Goal: Task Accomplishment & Management: Manage account settings

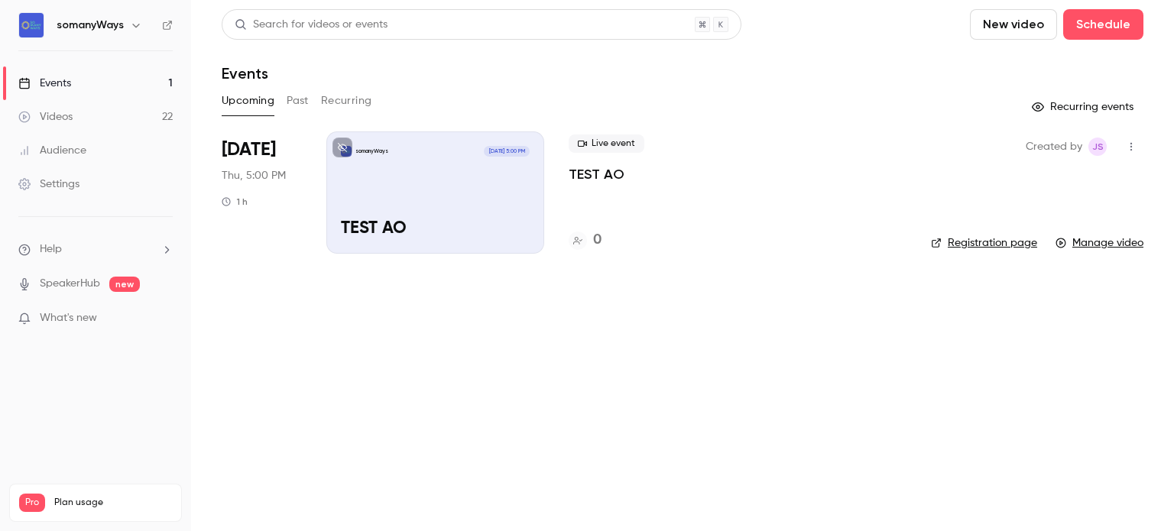
click at [287, 94] on button "Past" at bounding box center [298, 101] width 22 height 24
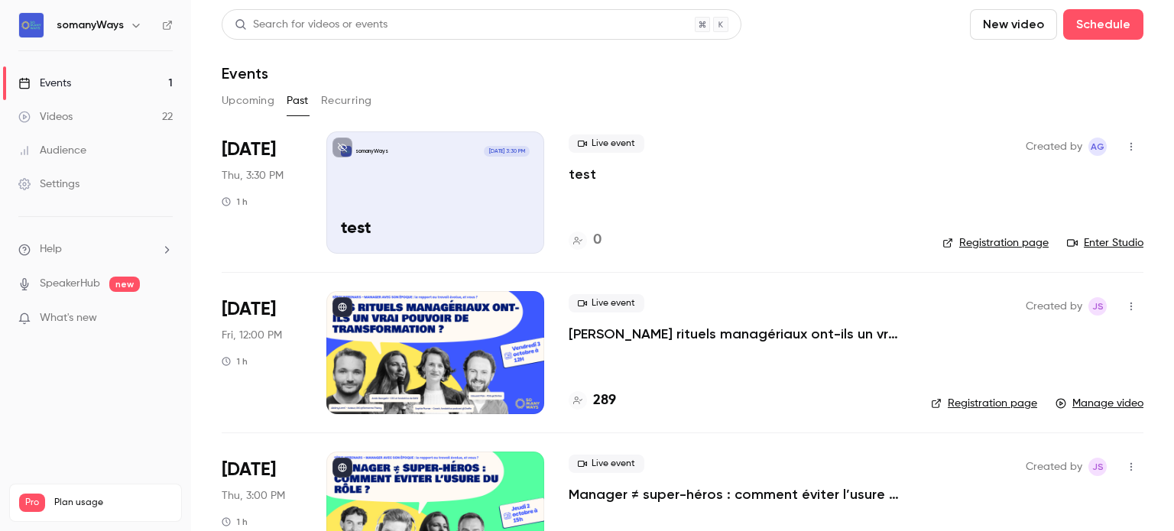
click at [232, 96] on button "Upcoming" at bounding box center [248, 101] width 53 height 24
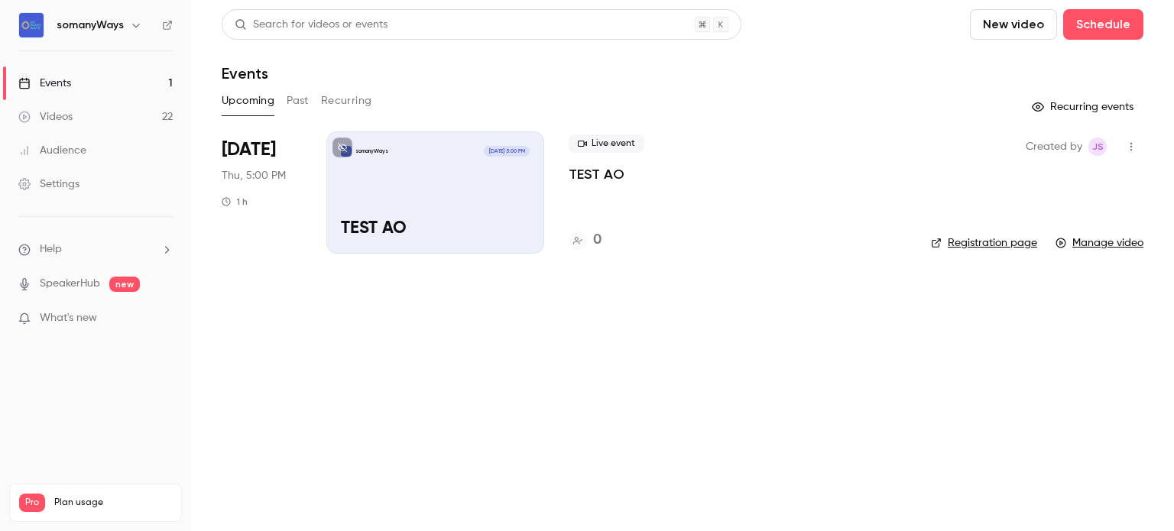
click at [604, 173] on p "TEST AO" at bounding box center [596, 174] width 56 height 18
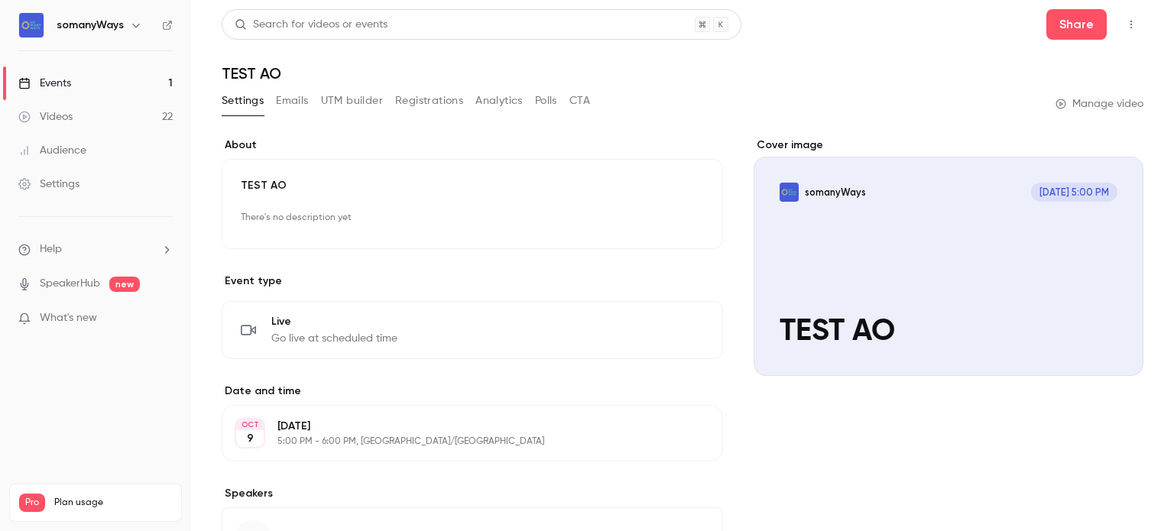
click at [166, 78] on link "Events 1" at bounding box center [95, 83] width 191 height 34
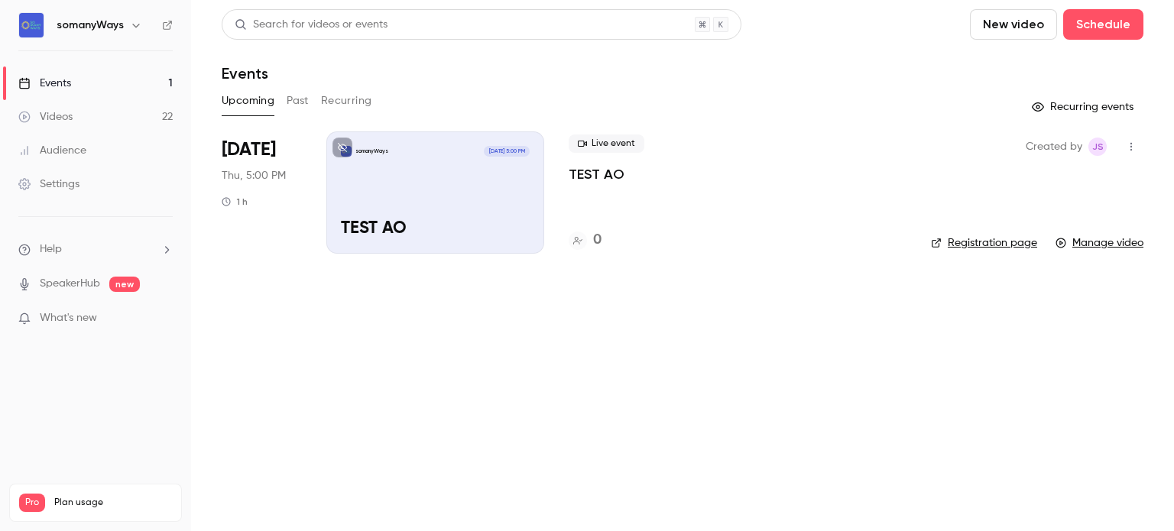
click at [295, 106] on button "Past" at bounding box center [298, 101] width 22 height 24
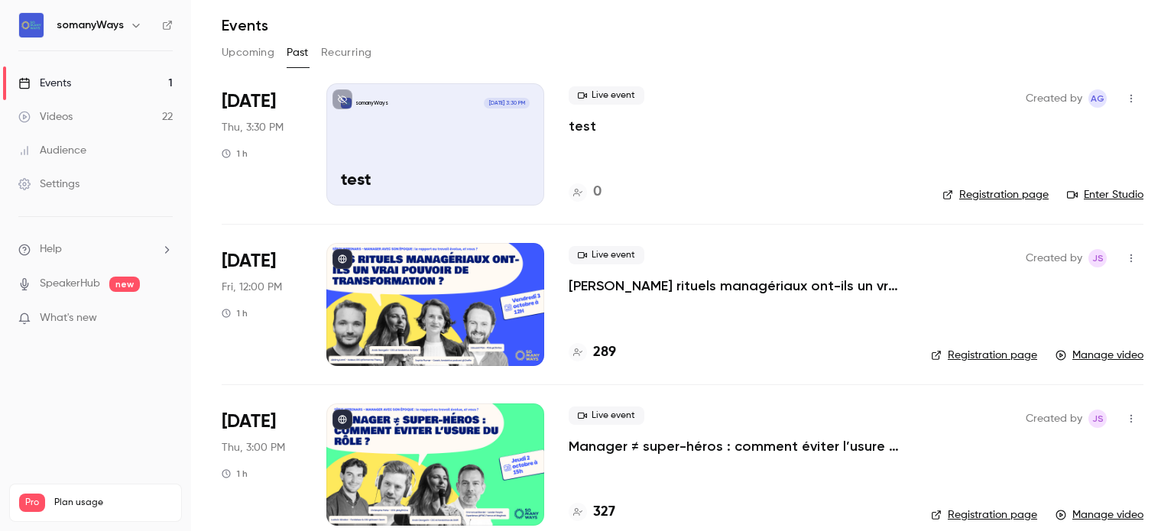
scroll to position [49, 0]
click at [473, 131] on div "somanyWays [DATE] 3:30 PM test" at bounding box center [435, 144] width 218 height 122
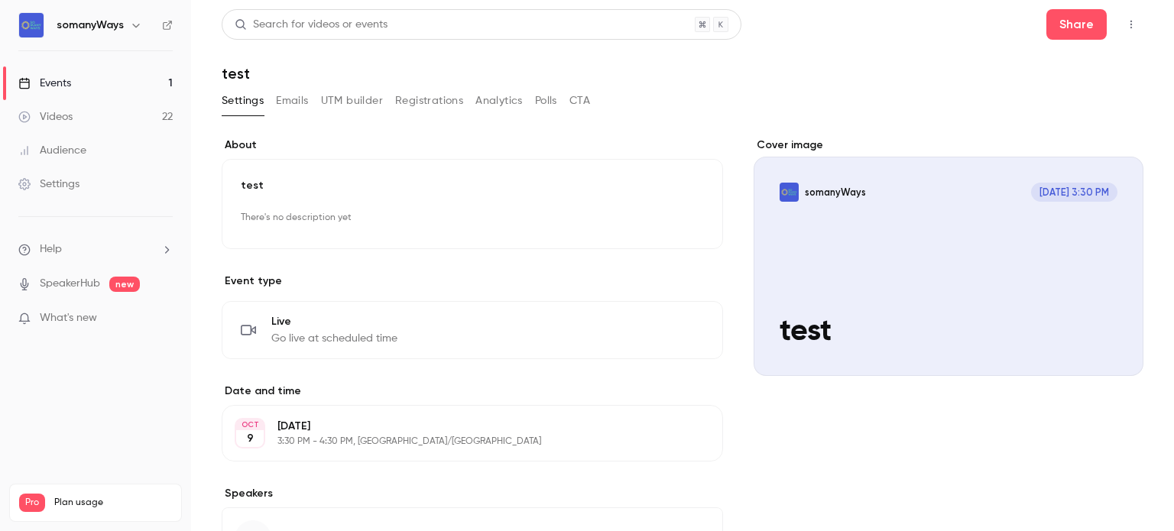
click at [131, 83] on link "Events 1" at bounding box center [95, 83] width 191 height 34
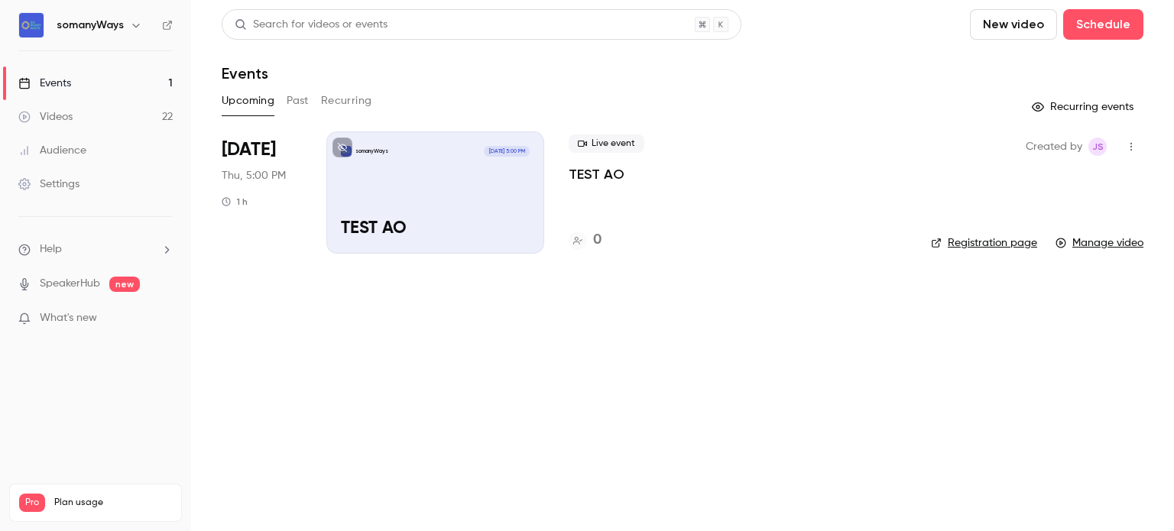
click at [306, 100] on button "Past" at bounding box center [298, 101] width 22 height 24
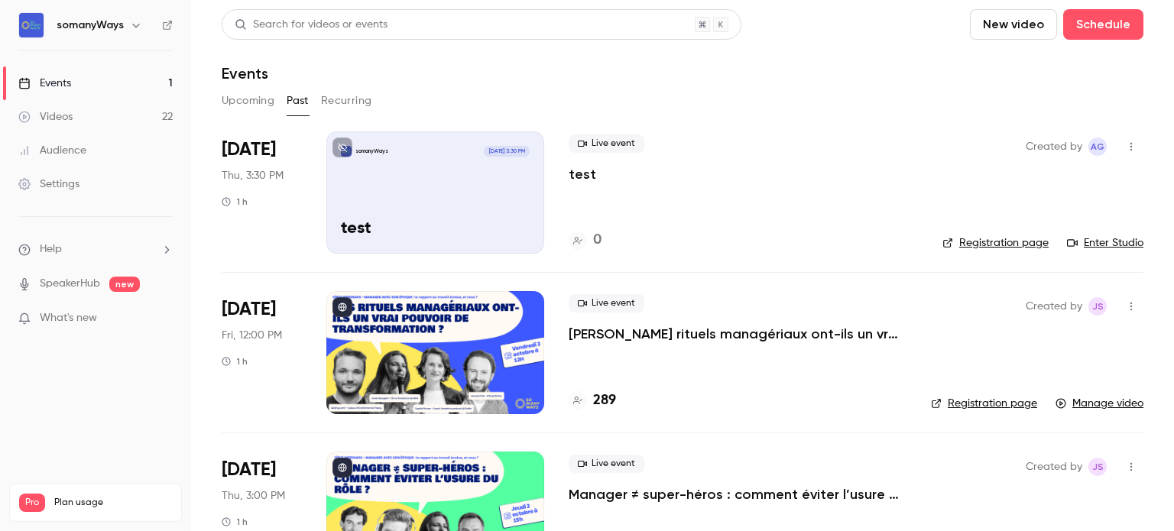
click at [481, 219] on div "somanyWays [DATE] 3:30 PM test" at bounding box center [435, 192] width 218 height 122
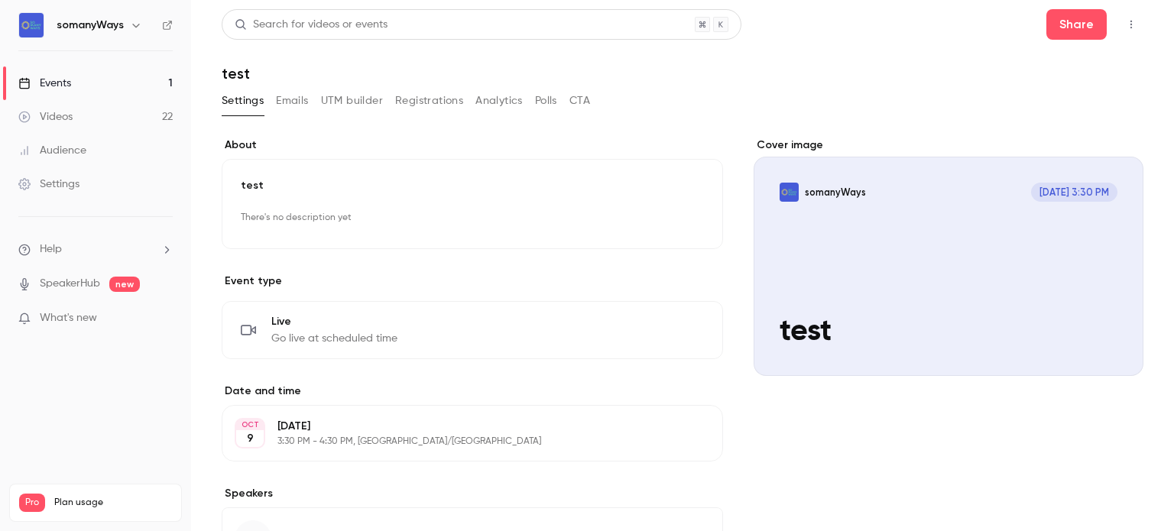
click at [289, 93] on button "Emails" at bounding box center [292, 101] width 32 height 24
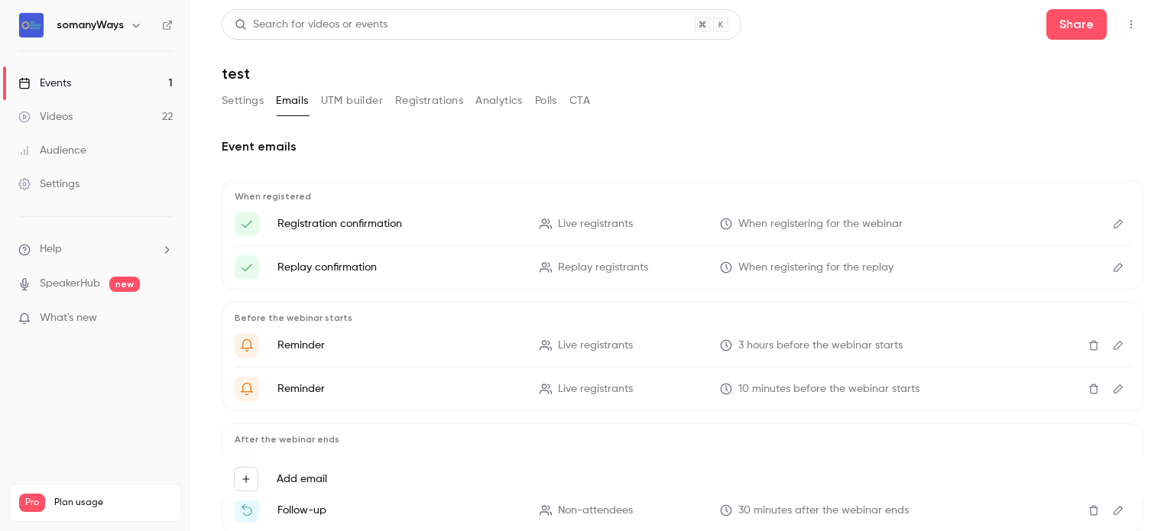
click at [139, 87] on link "Events 1" at bounding box center [95, 83] width 191 height 34
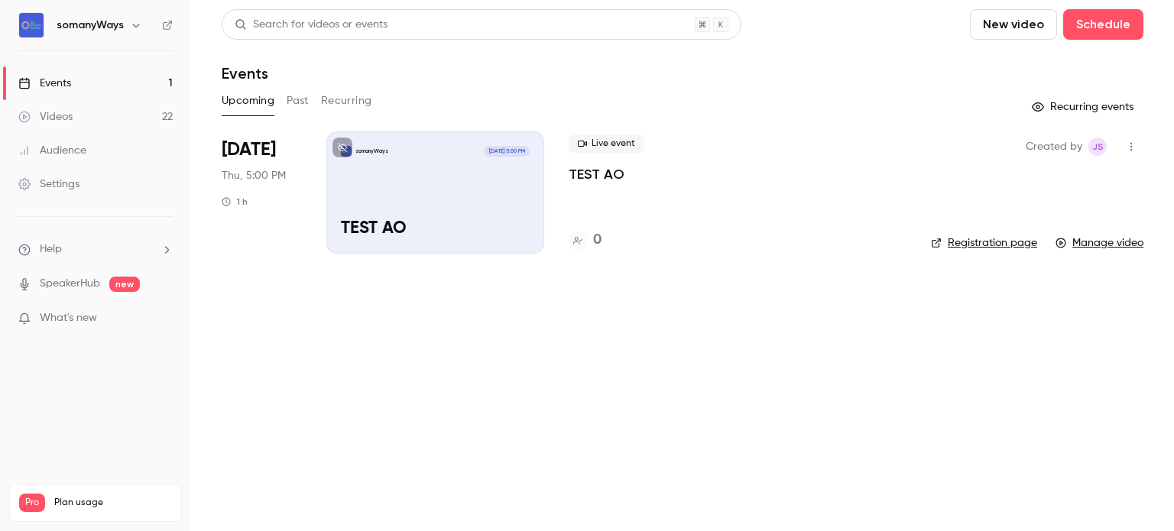
click at [314, 106] on div "Upcoming Past Recurring" at bounding box center [682, 101] width 921 height 24
click at [332, 106] on button "Recurring" at bounding box center [346, 101] width 51 height 24
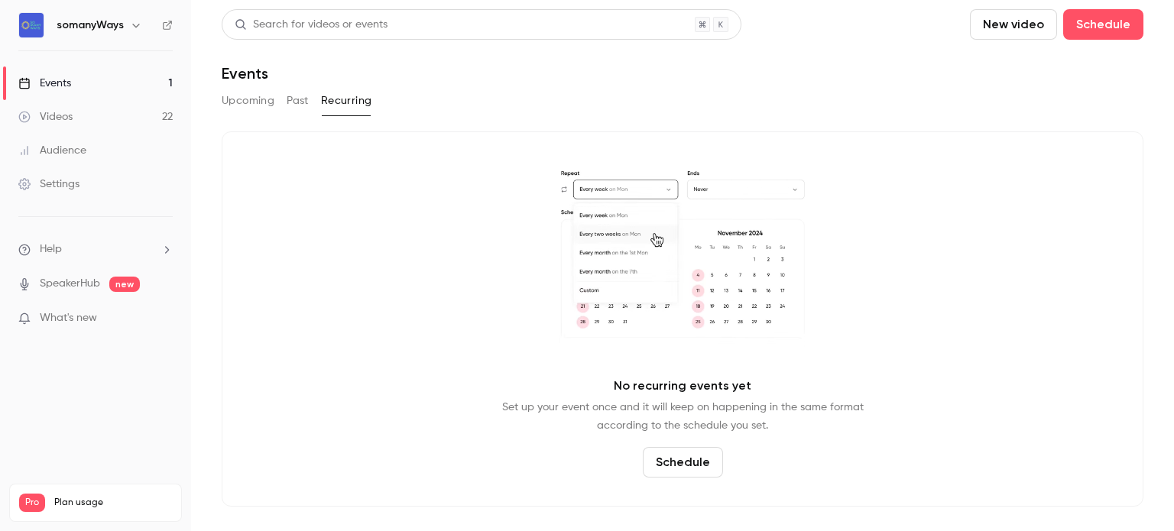
click at [263, 105] on button "Upcoming" at bounding box center [248, 101] width 53 height 24
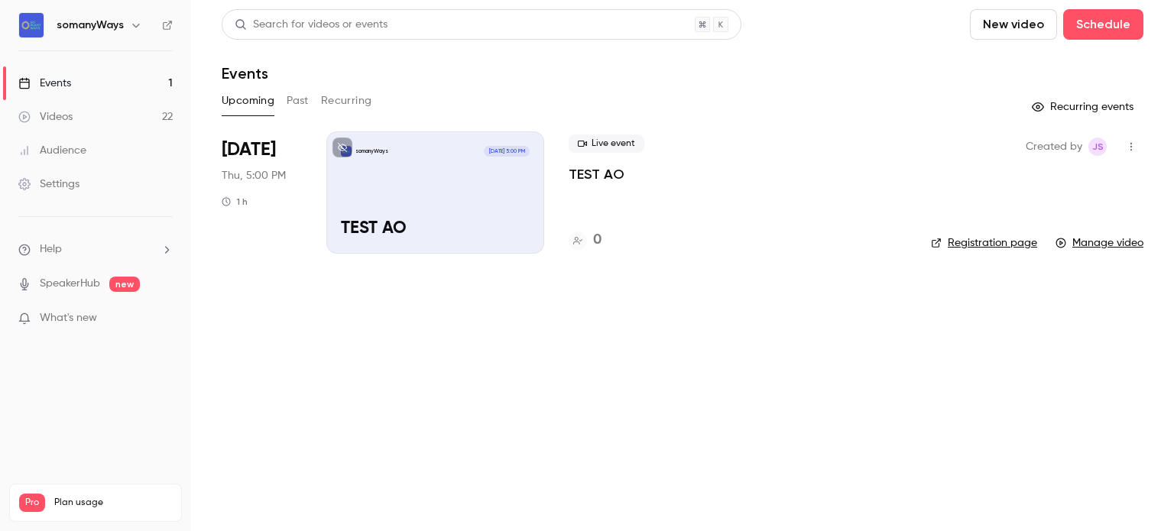
click at [132, 76] on link "Events 1" at bounding box center [95, 83] width 191 height 34
click at [130, 85] on link "Events 1" at bounding box center [95, 83] width 191 height 34
click at [605, 170] on p "TEST AO" at bounding box center [596, 174] width 56 height 18
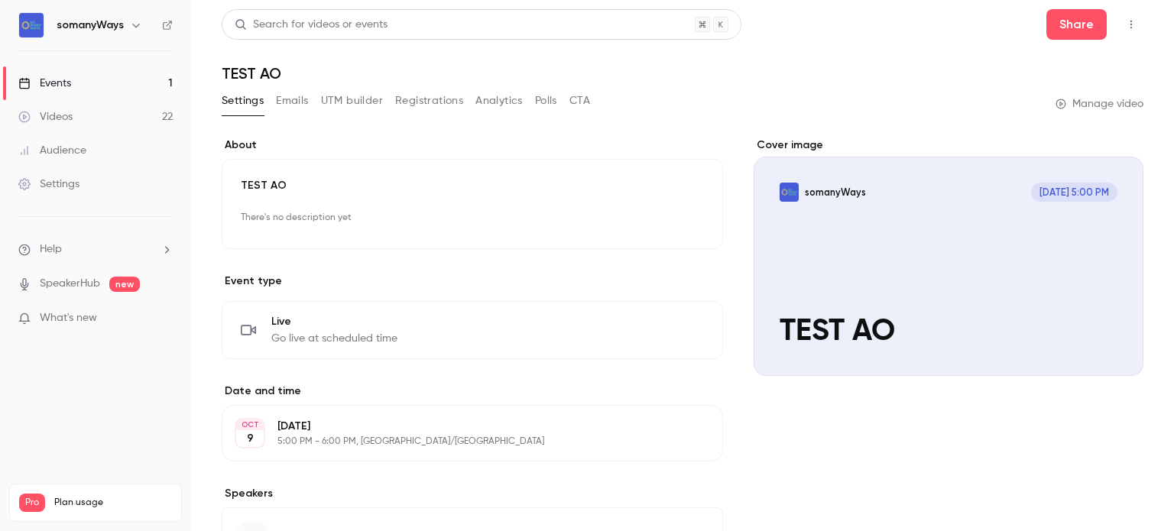
click at [865, 234] on div "Cover image" at bounding box center [948, 257] width 390 height 238
click at [0, 0] on input "somanyWays Oct 9, 5:00 PM TEST AO" at bounding box center [0, 0] width 0 height 0
click at [134, 71] on link "Events 1" at bounding box center [95, 83] width 191 height 34
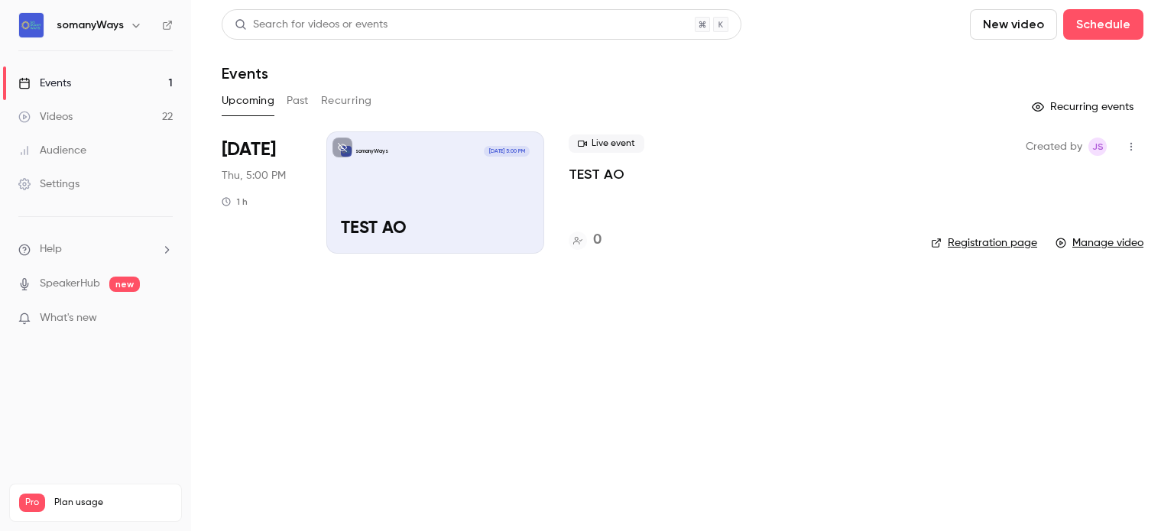
click at [71, 118] on div "Videos" at bounding box center [45, 116] width 54 height 15
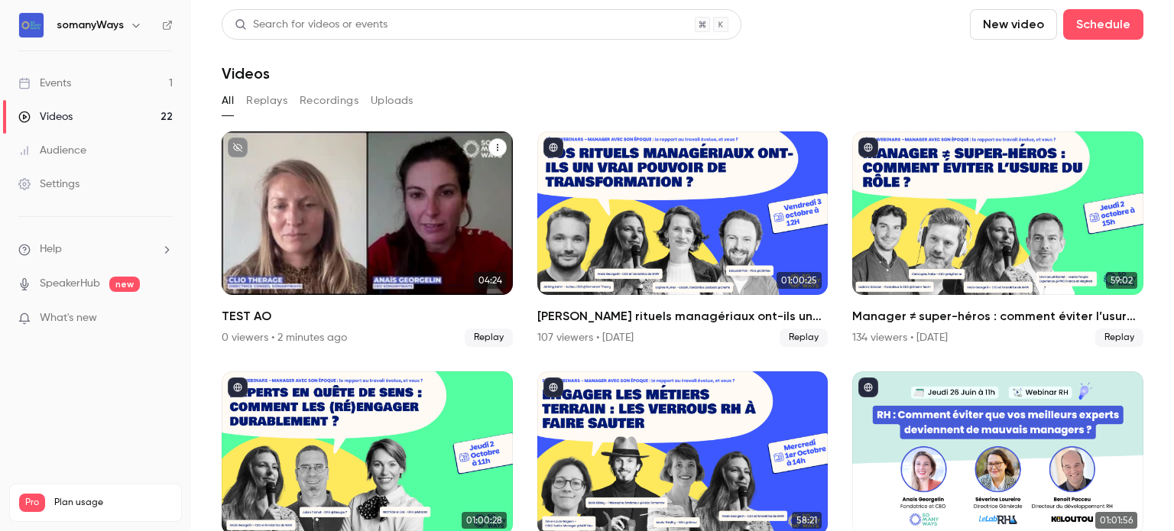
click at [313, 230] on div "somanyWays Oct 9 TEST AO" at bounding box center [367, 213] width 291 height 164
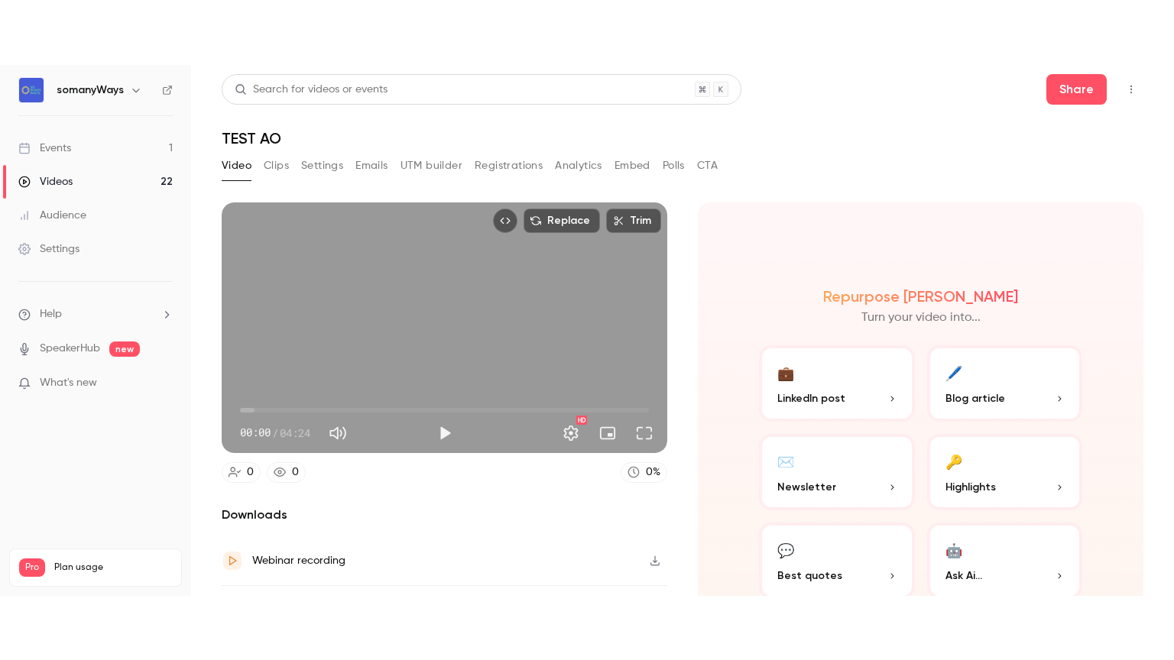
scroll to position [76, 0]
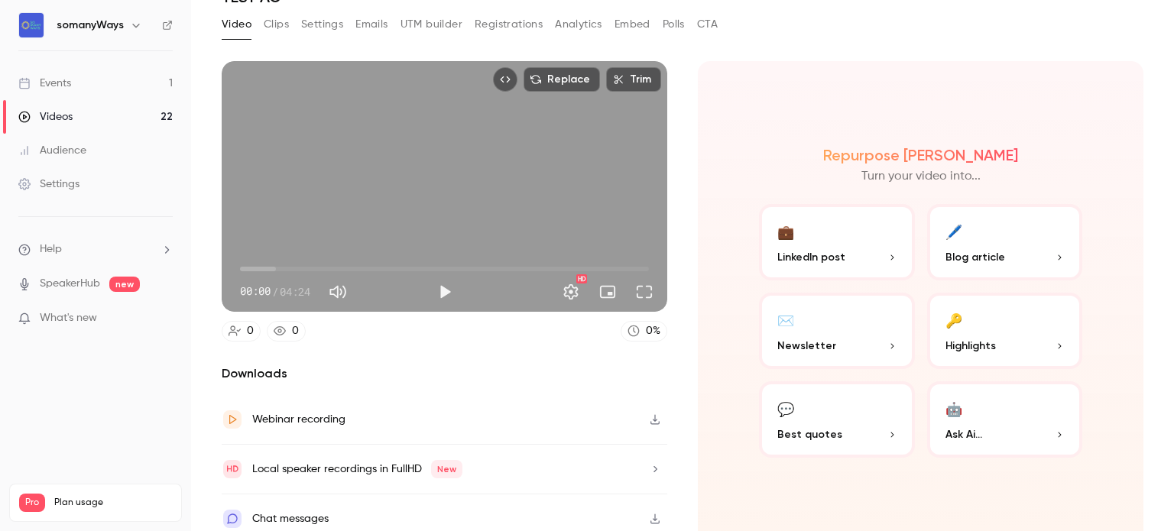
click at [649, 414] on icon "button" at bounding box center [655, 419] width 12 height 11
click at [443, 284] on button "Play" at bounding box center [444, 292] width 31 height 31
click at [636, 283] on button "Full screen" at bounding box center [644, 292] width 31 height 31
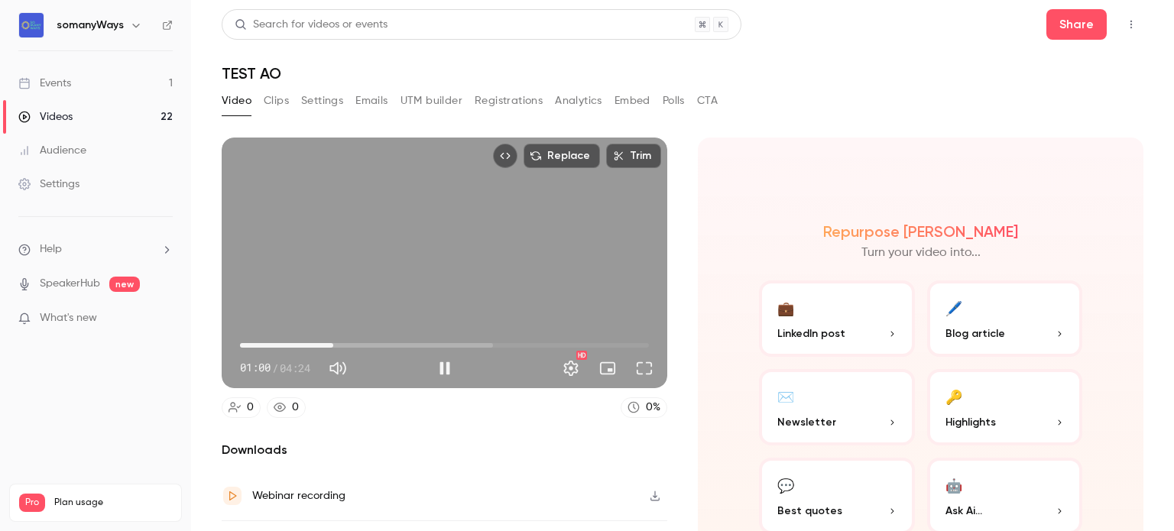
click at [292, 274] on div "Replace Trim 01:00 01:00 / 04:24 HD" at bounding box center [444, 263] width 445 height 251
click at [645, 361] on button "Full screen" at bounding box center [644, 368] width 31 height 31
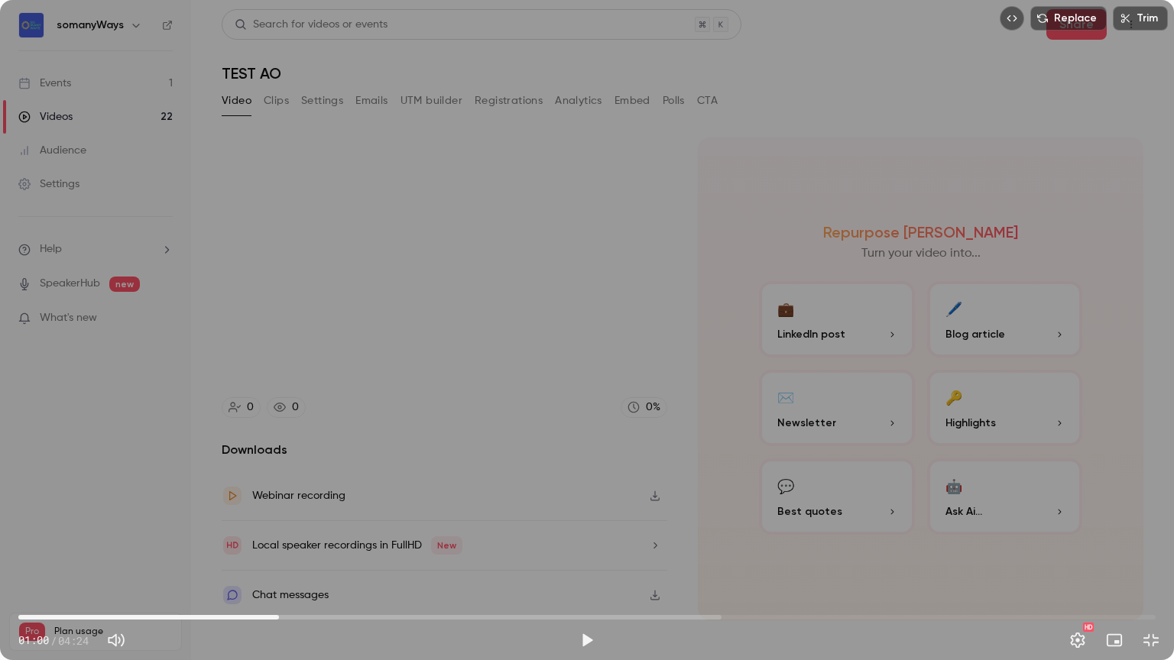
click at [384, 458] on div "Replace Trim 01:00 01:00 / 04:24 HD" at bounding box center [587, 330] width 1174 height 660
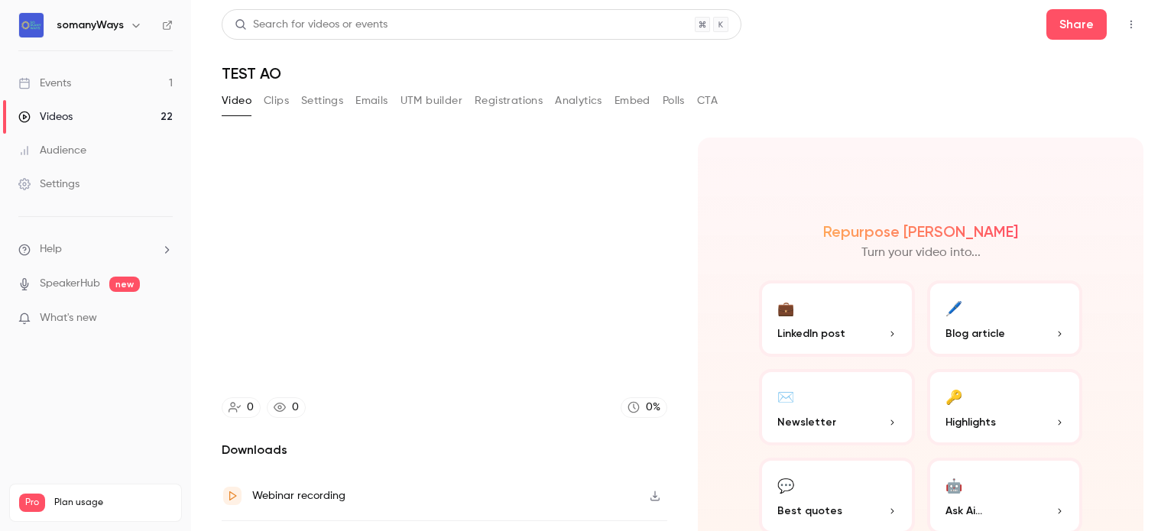
click at [167, 30] on icon at bounding box center [167, 25] width 11 height 11
type input "*****"
click at [84, 83] on link "Events 1" at bounding box center [95, 83] width 191 height 34
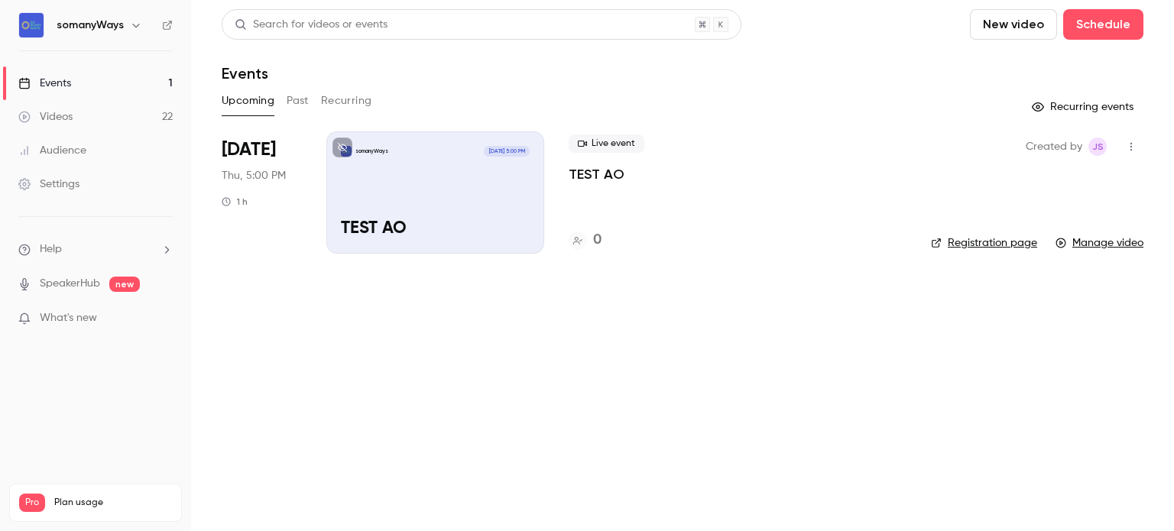
click at [1122, 138] on button "button" at bounding box center [1131, 146] width 24 height 24
click at [1029, 298] on div "Delete" at bounding box center [1072, 304] width 116 height 15
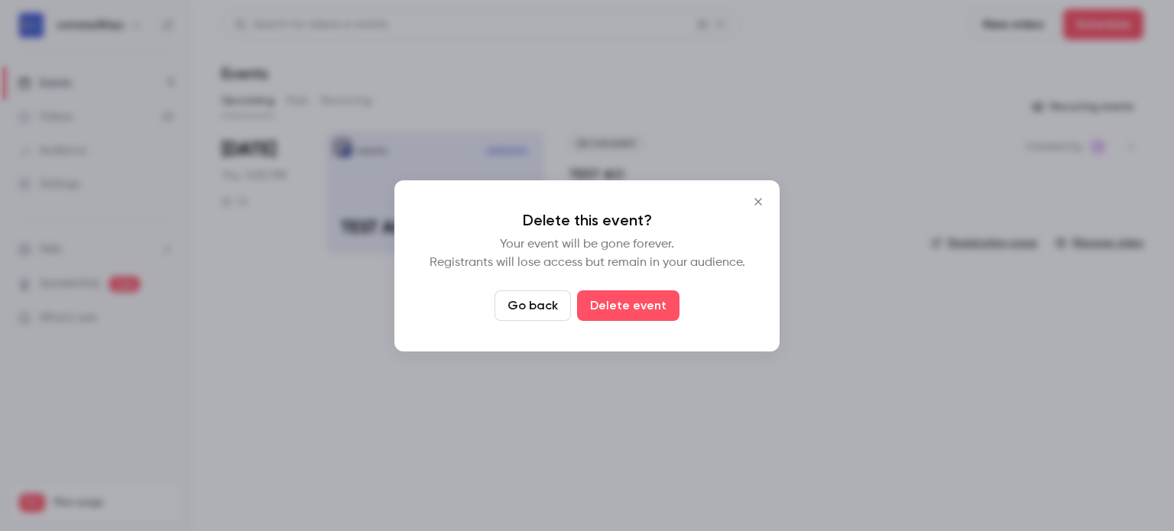
click at [756, 207] on icon "Close" at bounding box center [758, 202] width 18 height 12
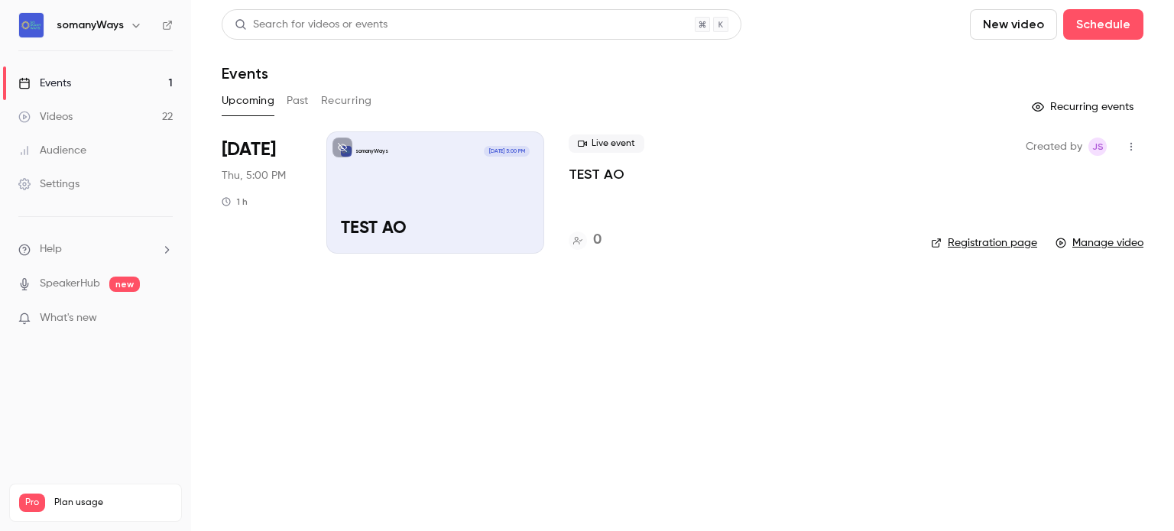
click at [1129, 148] on icon "button" at bounding box center [1131, 146] width 12 height 11
click at [1015, 305] on div "Delete" at bounding box center [1072, 304] width 116 height 15
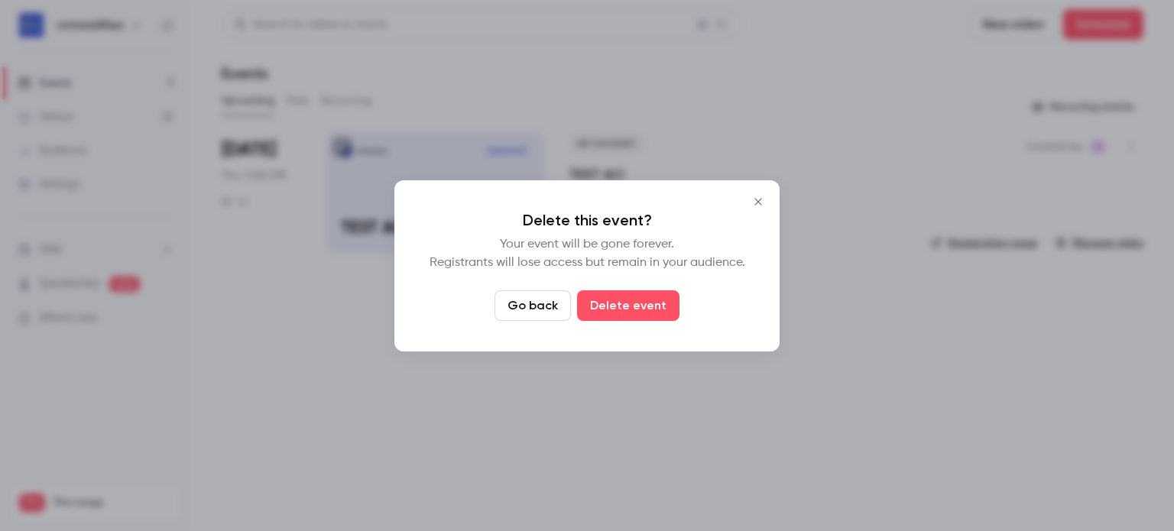
click at [608, 323] on div "Delete this event? Your event will be gone forever. Registrants will lose acces…" at bounding box center [586, 265] width 385 height 171
click at [604, 310] on button "Delete event" at bounding box center [628, 305] width 102 height 31
